Goal: Information Seeking & Learning: Learn about a topic

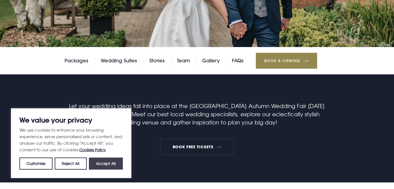
click at [108, 166] on button "Accept All" at bounding box center [106, 164] width 34 height 12
checkbox input "true"
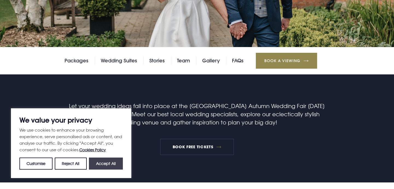
checkbox input "true"
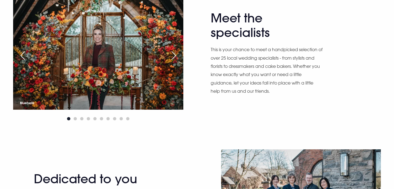
scroll to position [329, 0]
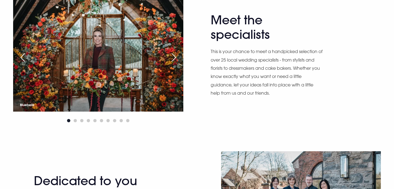
click at [178, 57] on div "Next slide" at bounding box center [174, 57] width 14 height 12
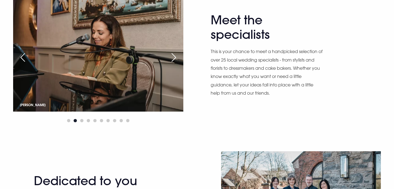
click at [178, 57] on div "Next slide" at bounding box center [174, 57] width 14 height 12
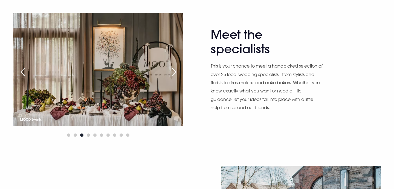
scroll to position [312, 0]
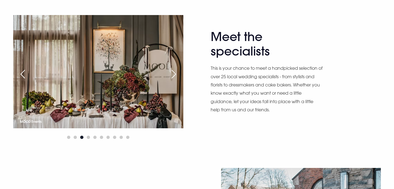
click at [174, 74] on div "Next slide" at bounding box center [174, 74] width 14 height 12
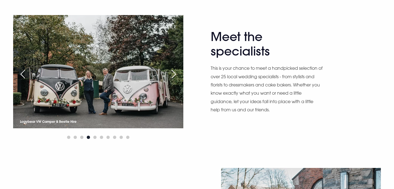
click at [174, 74] on div "Next slide" at bounding box center [174, 74] width 14 height 12
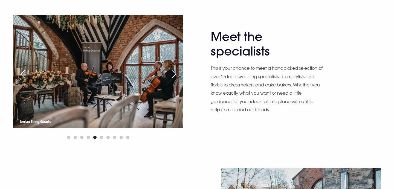
click at [174, 74] on div "Next slide" at bounding box center [174, 74] width 14 height 12
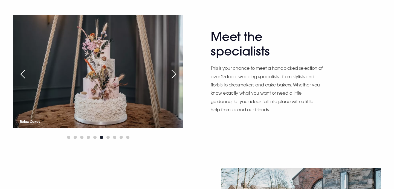
click at [174, 74] on div "Next slide" at bounding box center [174, 74] width 14 height 12
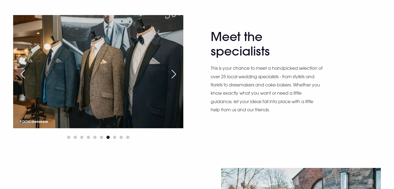
click at [174, 74] on div "Next slide" at bounding box center [174, 74] width 14 height 12
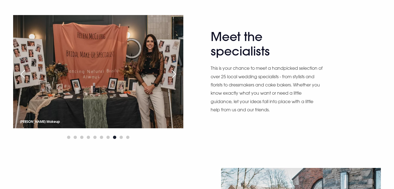
click at [174, 74] on div "Next slide" at bounding box center [174, 74] width 14 height 12
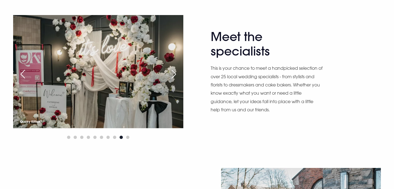
click at [174, 74] on div "Next slide" at bounding box center [174, 74] width 14 height 12
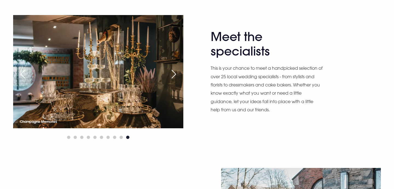
click at [174, 74] on div "Next slide" at bounding box center [174, 74] width 14 height 12
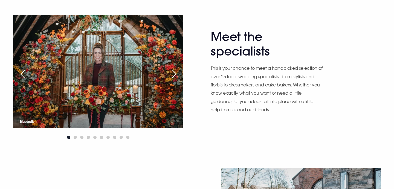
click at [174, 74] on div "Next slide" at bounding box center [174, 74] width 14 height 12
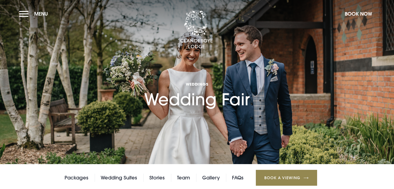
scroll to position [0, 0]
